Goal: Task Accomplishment & Management: Complete application form

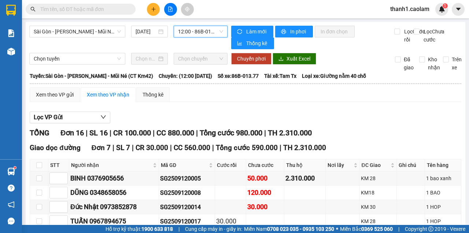
click at [172, 5] on button at bounding box center [170, 9] width 13 height 13
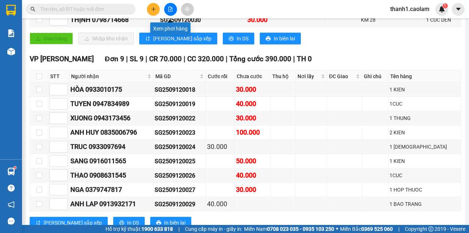
click at [166, 8] on button at bounding box center [170, 9] width 13 height 13
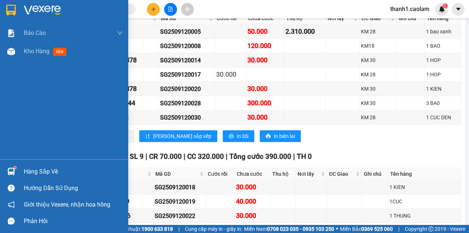
click at [18, 12] on div at bounding box center [64, 12] width 128 height 24
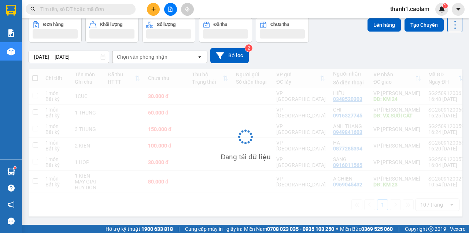
scroll to position [36, 0]
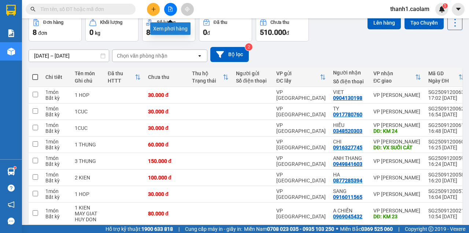
click at [167, 7] on button at bounding box center [170, 9] width 13 height 13
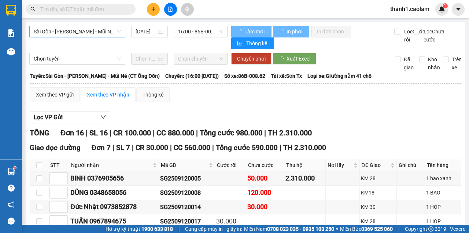
click at [113, 29] on span "Sài Gòn - [PERSON_NAME] - Mũi Né (CT Ông Đồn)" at bounding box center [77, 31] width 87 height 11
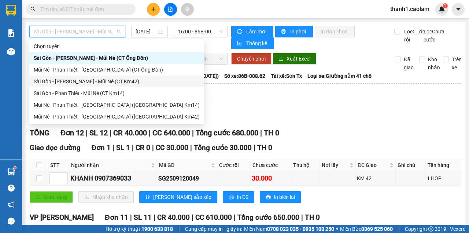
click at [125, 83] on div "Sài Gòn - [PERSON_NAME] - Mũi Né (CT Km42)" at bounding box center [117, 81] width 166 height 8
type input "[DATE]"
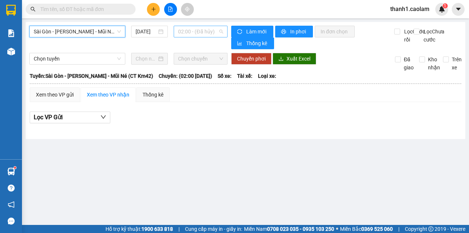
click at [210, 32] on span "02:00 - (Đã hủy)" at bounding box center [200, 31] width 45 height 11
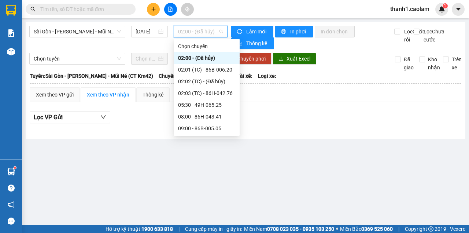
scroll to position [97, 0]
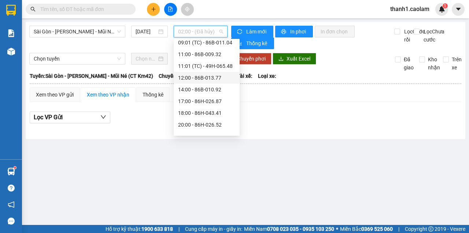
click at [209, 78] on div "12:00 - 86B-013.77" at bounding box center [206, 78] width 57 height 8
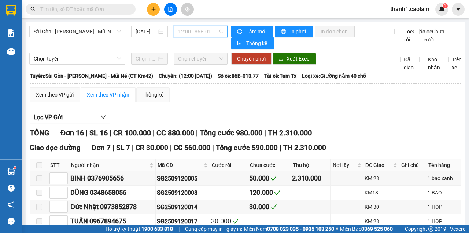
click at [207, 33] on span "12:00 - 86B-013.77" at bounding box center [200, 31] width 45 height 11
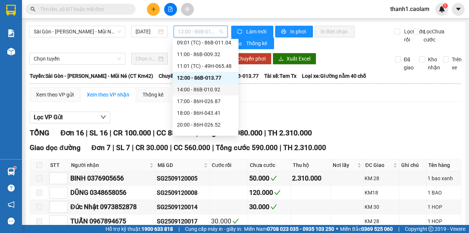
click at [204, 87] on div "14:00 - 86B-010.92" at bounding box center [205, 89] width 57 height 8
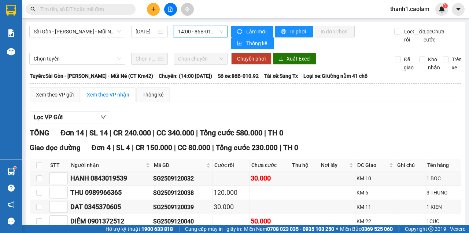
click at [195, 31] on span "14:00 - 86B-010.92" at bounding box center [200, 31] width 45 height 11
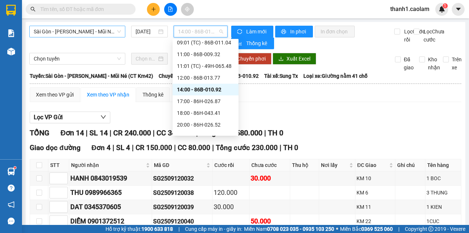
click at [104, 27] on span "Sài Gòn - [PERSON_NAME] - Mũi Né (CT Km42)" at bounding box center [77, 31] width 87 height 11
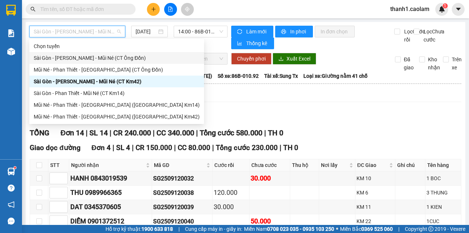
click at [116, 56] on div "Sài Gòn - [PERSON_NAME] - Mũi Né (CT Ông Đồn)" at bounding box center [117, 58] width 166 height 8
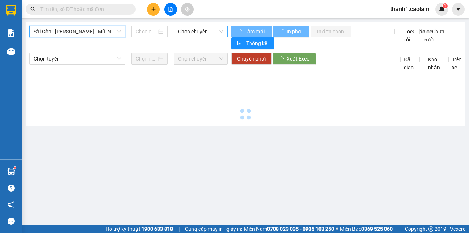
type input "[DATE]"
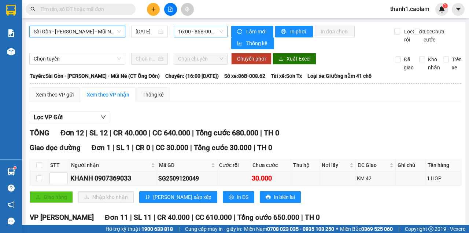
click at [194, 33] on span "16:00 - 86B-008.62" at bounding box center [200, 31] width 45 height 11
click at [196, 30] on span "16:00 - 86B-008.62" at bounding box center [200, 31] width 45 height 11
click at [94, 12] on input "text" at bounding box center [83, 9] width 86 height 8
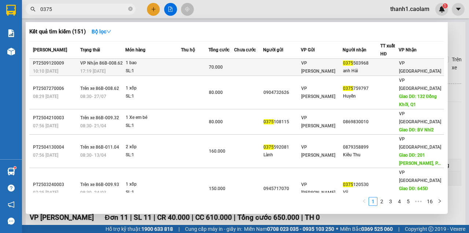
type input "0375"
click at [252, 65] on td at bounding box center [248, 67] width 29 height 17
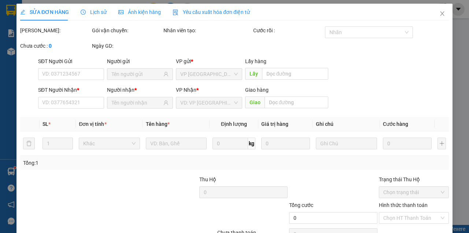
type input "0375503968"
type input "anh Hải"
type input "70.000"
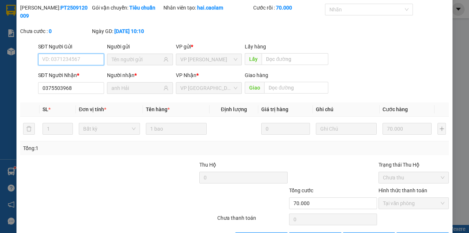
scroll to position [47, 0]
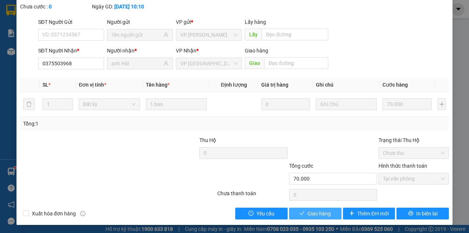
drag, startPoint x: 315, startPoint y: 215, endPoint x: 412, endPoint y: 130, distance: 129.3
click at [315, 215] on span "Giao hàng" at bounding box center [318, 213] width 23 height 8
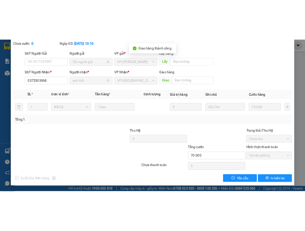
scroll to position [0, 0]
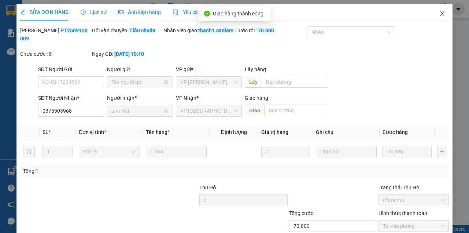
click at [439, 14] on icon "close" at bounding box center [442, 14] width 6 height 6
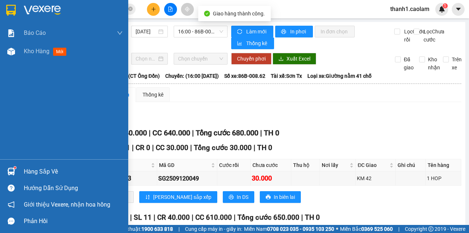
drag, startPoint x: 3, startPoint y: 10, endPoint x: 12, endPoint y: 1, distance: 12.4
click at [4, 10] on div at bounding box center [64, 12] width 128 height 24
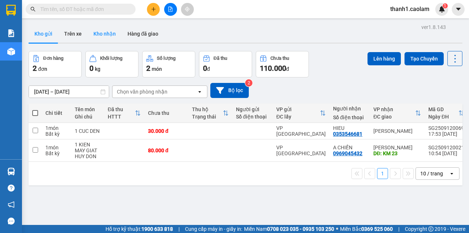
click at [99, 26] on button "Kho nhận" at bounding box center [105, 34] width 34 height 18
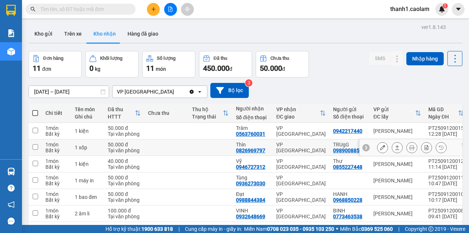
scroll to position [97, 0]
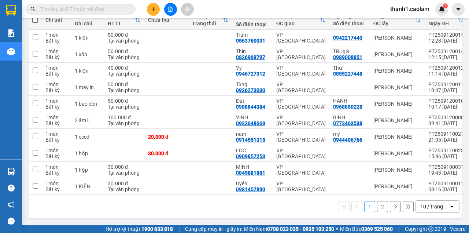
drag, startPoint x: 381, startPoint y: 207, endPoint x: 376, endPoint y: 208, distance: 4.5
click at [377, 207] on button "2" at bounding box center [382, 206] width 11 height 11
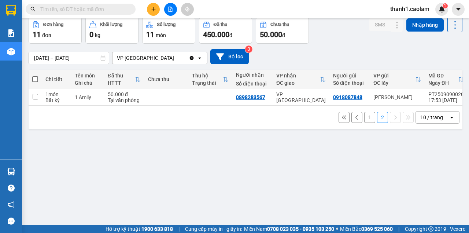
click at [372, 122] on div "1 2 10 / trang open" at bounding box center [245, 117] width 428 height 12
click at [377, 119] on button "2" at bounding box center [382, 117] width 11 height 11
click at [367, 120] on button "1" at bounding box center [369, 117] width 11 height 11
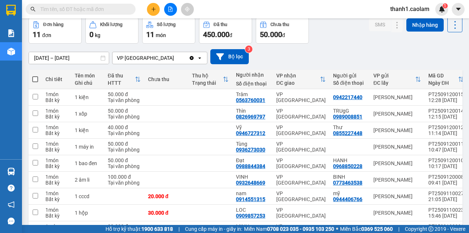
click at [100, 5] on input "text" at bounding box center [83, 9] width 86 height 8
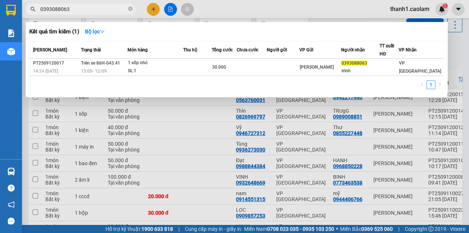
type input "0393088063"
click at [131, 10] on icon "close-circle" at bounding box center [130, 9] width 4 height 4
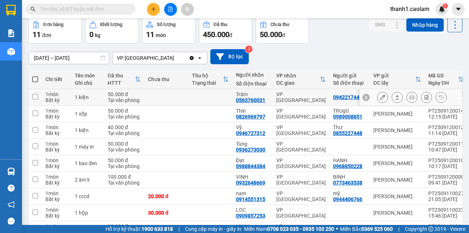
click at [380, 97] on icon at bounding box center [382, 96] width 5 height 5
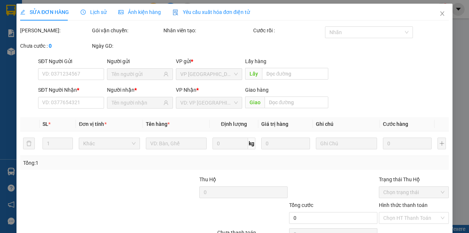
type input "0942217440"
type input "0563760031"
type input "Trâm"
type input "50.000"
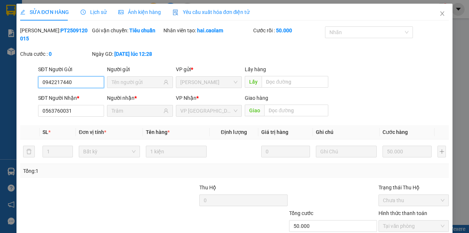
scroll to position [47, 0]
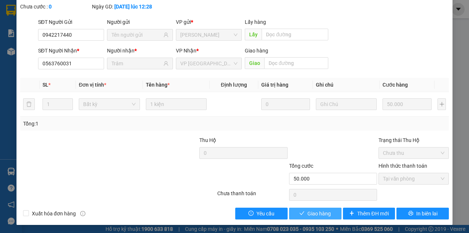
click at [313, 212] on span "Giao hàng" at bounding box center [318, 213] width 23 height 8
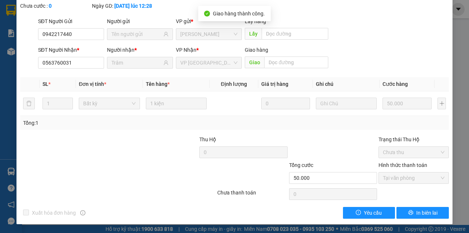
scroll to position [0, 0]
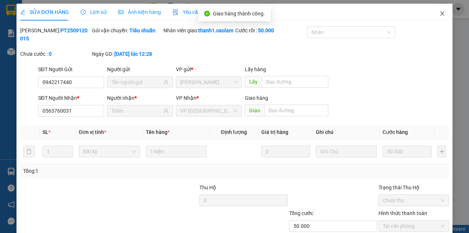
click at [440, 13] on icon "close" at bounding box center [442, 13] width 4 height 4
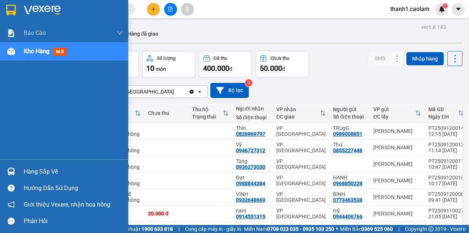
click at [10, 14] on img at bounding box center [11, 10] width 10 height 11
